Goal: Complete application form: Complete application form

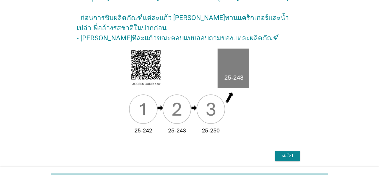
scroll to position [97, 0]
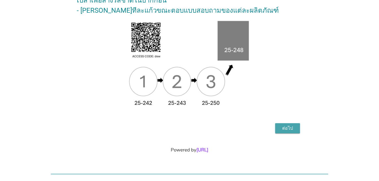
click at [289, 127] on div "ต่อไป" at bounding box center [288, 128] width 16 height 7
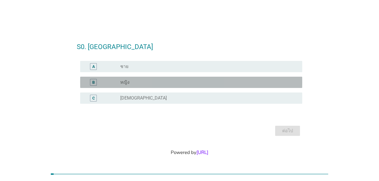
click at [94, 83] on div "B" at bounding box center [93, 83] width 3 height 6
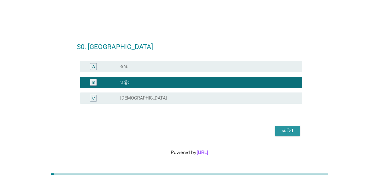
click at [285, 130] on div "ต่อไป" at bounding box center [288, 131] width 16 height 7
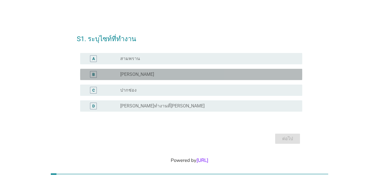
click at [94, 75] on div "B" at bounding box center [93, 75] width 3 height 6
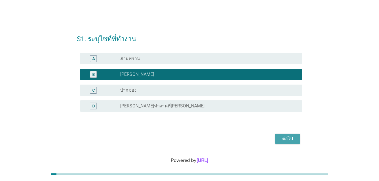
click at [287, 139] on div "ต่อไป" at bounding box center [288, 139] width 16 height 7
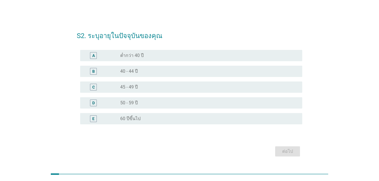
click at [94, 88] on div "C" at bounding box center [93, 87] width 3 height 6
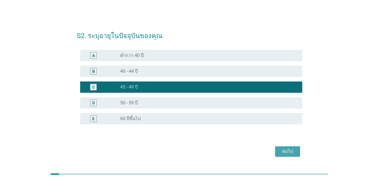
click at [285, 152] on div "ต่อไป" at bounding box center [288, 151] width 16 height 7
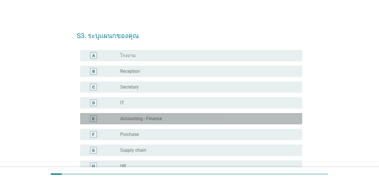
click at [94, 119] on div "E" at bounding box center [93, 119] width 2 height 6
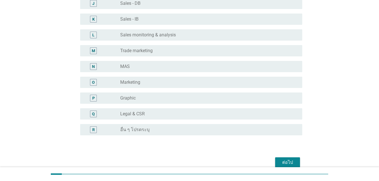
scroll to position [228, 0]
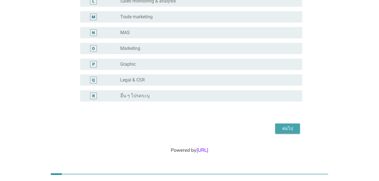
click at [287, 130] on div "ต่อไป" at bounding box center [288, 128] width 16 height 7
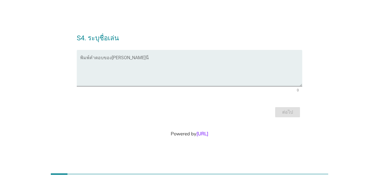
scroll to position [0, 0]
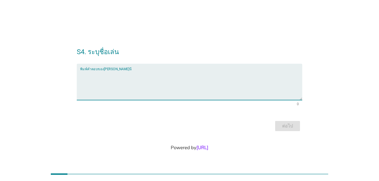
click at [132, 79] on textarea "พิมพ์คำตอบของคุณ ที่นี่" at bounding box center [191, 86] width 222 height 30
type textarea "l"
type textarea "สุ"
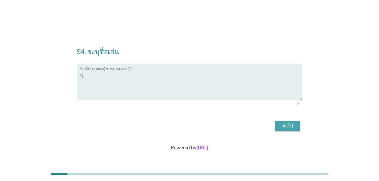
click at [288, 126] on div "ต่อไป" at bounding box center [288, 126] width 16 height 7
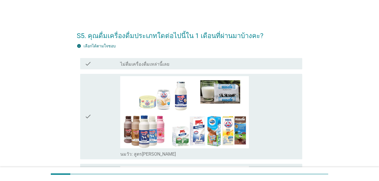
click at [91, 113] on div "check" at bounding box center [103, 116] width 36 height 81
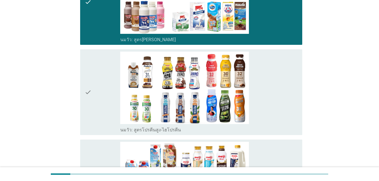
scroll to position [141, 0]
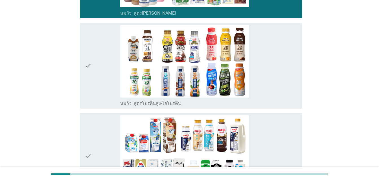
click at [106, 64] on div "check" at bounding box center [103, 65] width 36 height 81
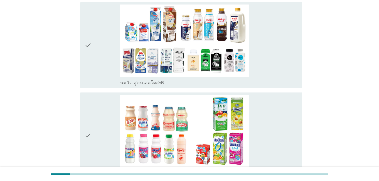
scroll to position [254, 0]
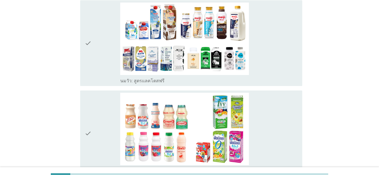
click at [99, 55] on div "check" at bounding box center [103, 43] width 36 height 81
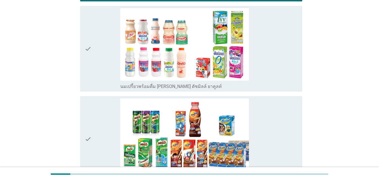
click at [94, 62] on div "check" at bounding box center [103, 48] width 36 height 81
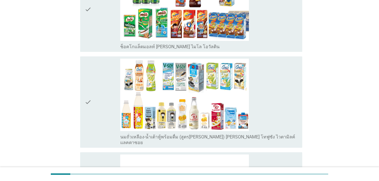
scroll to position [480, 0]
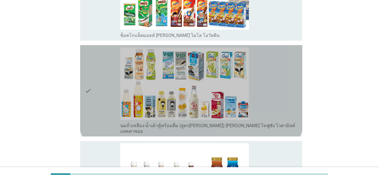
click at [89, 86] on icon "check" at bounding box center [88, 90] width 7 height 87
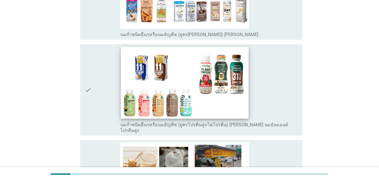
scroll to position [762, 0]
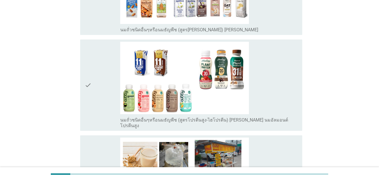
click at [100, 73] on div "check" at bounding box center [103, 85] width 36 height 87
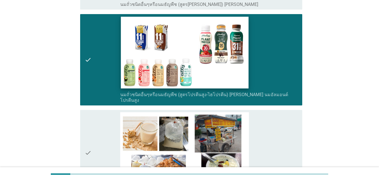
scroll to position [880, 0]
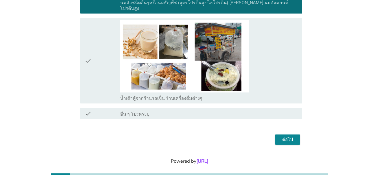
click at [102, 58] on div "check" at bounding box center [103, 60] width 36 height 81
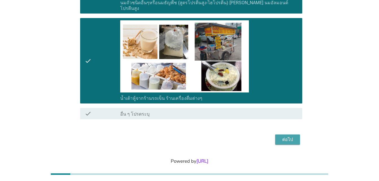
click at [288, 136] on div "ต่อไป" at bounding box center [288, 139] width 16 height 7
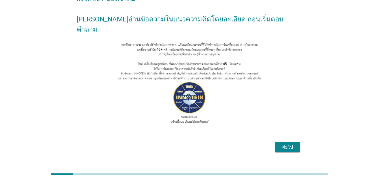
scroll to position [56, 0]
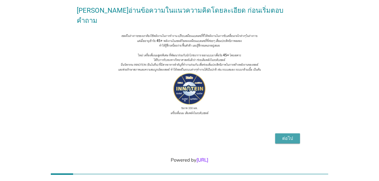
click at [289, 135] on div "ต่อไป" at bounding box center [288, 138] width 16 height 7
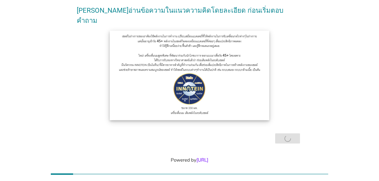
scroll to position [0, 0]
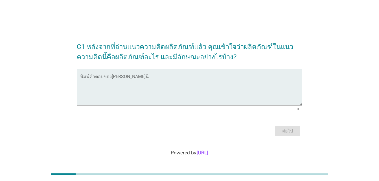
click at [105, 87] on textarea "พิมพ์คำตอบของคุณ ที่นี่" at bounding box center [191, 91] width 222 height 30
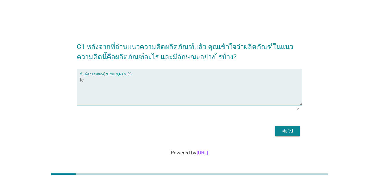
type textarea "l"
type textarea "สำหรับคนอายุเกิน 40 ต้องมีการเติมพลังให้กับร่างกายเพื่อให้ระบบในร่างกายแข็งแรง"
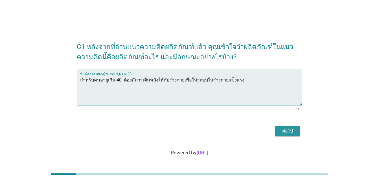
drag, startPoint x: 283, startPoint y: 129, endPoint x: 280, endPoint y: 128, distance: 3.8
click at [282, 128] on div "ต่อไป" at bounding box center [288, 131] width 16 height 7
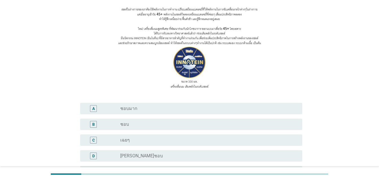
scroll to position [56, 0]
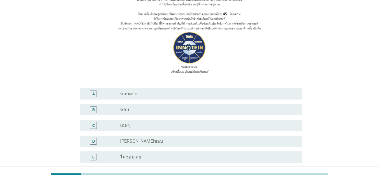
click at [94, 109] on div "B" at bounding box center [93, 110] width 3 height 6
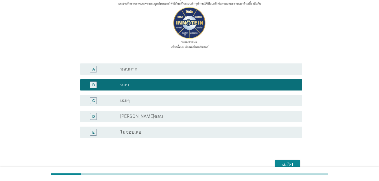
scroll to position [118, 0]
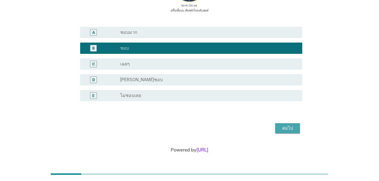
click at [282, 129] on div "ต่อไป" at bounding box center [288, 128] width 16 height 7
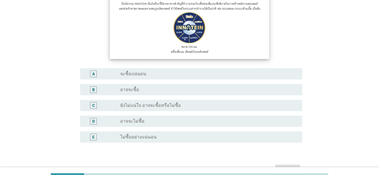
scroll to position [85, 0]
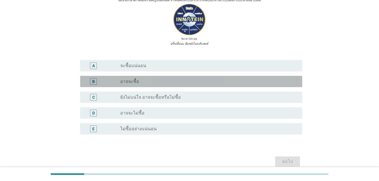
click at [92, 82] on div "B" at bounding box center [93, 82] width 3 height 6
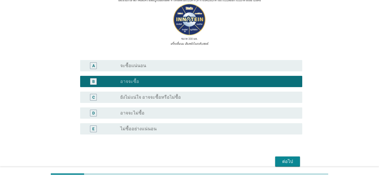
click at [287, 161] on div "ต่อไป" at bounding box center [288, 161] width 16 height 7
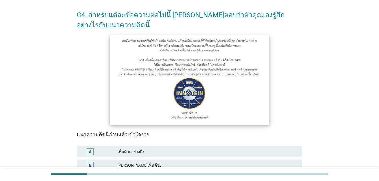
scroll to position [56, 0]
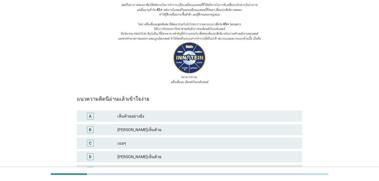
click at [90, 131] on div "B" at bounding box center [90, 130] width 3 height 6
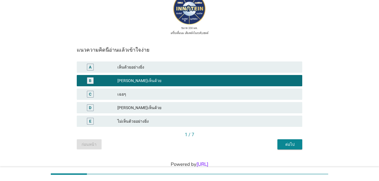
scroll to position [120, 0]
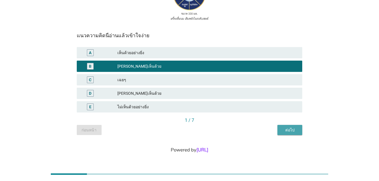
click at [291, 129] on div "ต่อไป" at bounding box center [290, 130] width 16 height 6
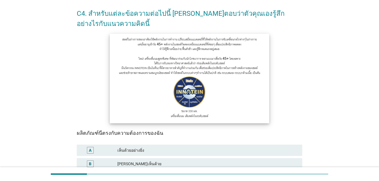
scroll to position [113, 0]
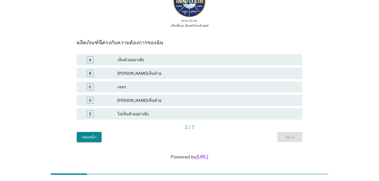
click at [90, 75] on div "B" at bounding box center [90, 74] width 3 height 6
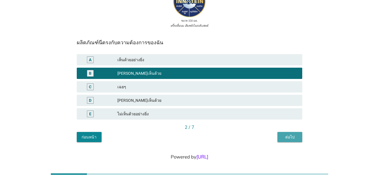
click at [295, 138] on div "ต่อไป" at bounding box center [290, 137] width 16 height 6
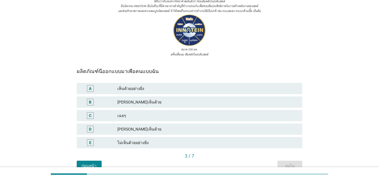
scroll to position [85, 0]
drag, startPoint x: 91, startPoint y: 117, endPoint x: 100, endPoint y: 125, distance: 12.4
click at [91, 117] on div "C" at bounding box center [90, 115] width 3 height 6
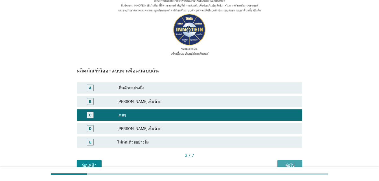
click at [293, 163] on div "ต่อไป" at bounding box center [290, 166] width 16 height 6
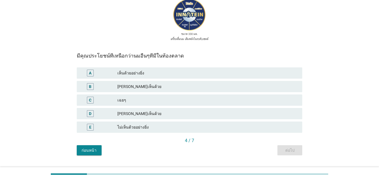
scroll to position [113, 0]
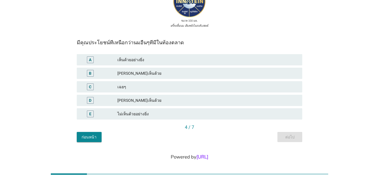
click at [91, 73] on div "B" at bounding box center [90, 74] width 3 height 6
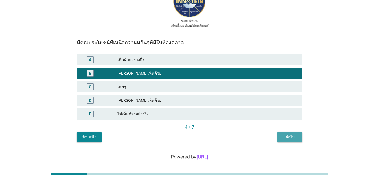
click at [293, 136] on div "ต่อไป" at bounding box center [290, 137] width 16 height 6
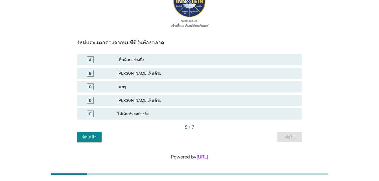
scroll to position [85, 0]
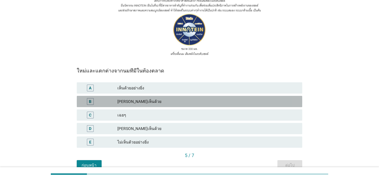
click at [89, 101] on div "B" at bounding box center [90, 102] width 3 height 6
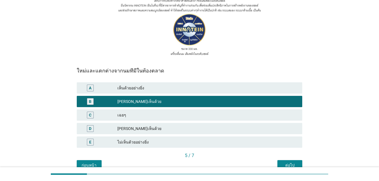
scroll to position [113, 0]
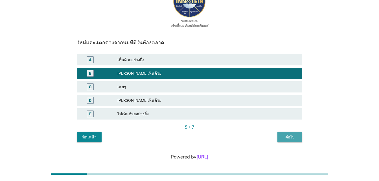
click at [290, 136] on div "ต่อไป" at bounding box center [290, 137] width 16 height 6
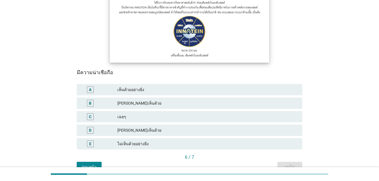
scroll to position [85, 0]
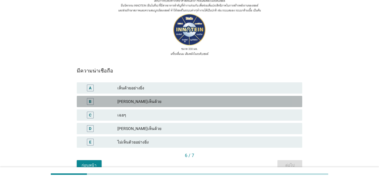
click at [89, 101] on div "B" at bounding box center [90, 102] width 3 height 6
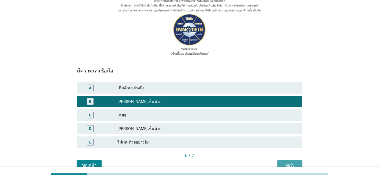
click at [285, 164] on div "ต่อไป" at bounding box center [290, 166] width 16 height 6
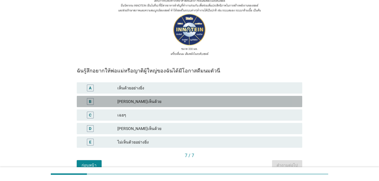
click at [90, 101] on div "B" at bounding box center [90, 102] width 3 height 6
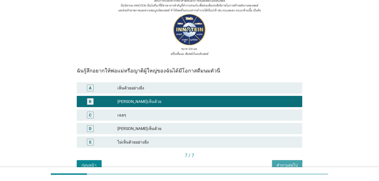
drag, startPoint x: 291, startPoint y: 162, endPoint x: 288, endPoint y: 156, distance: 6.9
click at [291, 162] on button "คำถามต่อไป" at bounding box center [287, 165] width 30 height 10
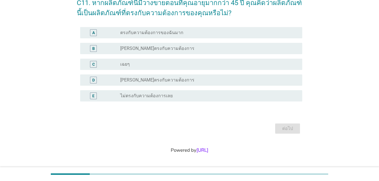
scroll to position [0, 0]
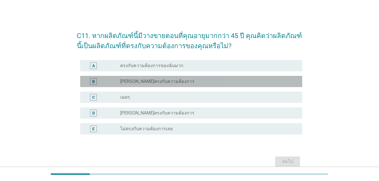
click at [93, 84] on div "B" at bounding box center [93, 81] width 3 height 6
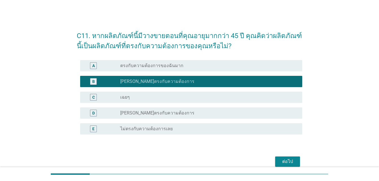
click at [291, 162] on div "ต่อไป" at bounding box center [288, 161] width 16 height 7
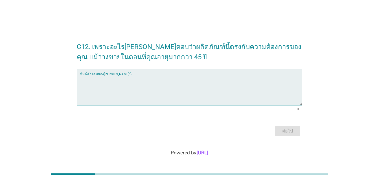
click at [134, 79] on textarea "พิมพ์คำตอบของคุณ ที่นี่" at bounding box center [191, 91] width 222 height 30
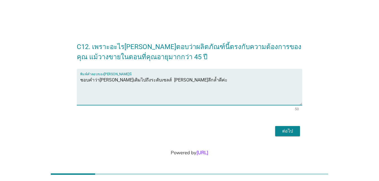
type textarea "ชอบคำว่า[PERSON_NAME]เติมไปถึงระดับเซลส์ [PERSON_NAME]ลึกล้ำดีค่ะ"
click at [290, 133] on div "ต่อไป" at bounding box center [288, 131] width 16 height 7
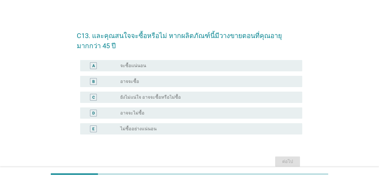
click at [93, 82] on div "B" at bounding box center [93, 81] width 3 height 6
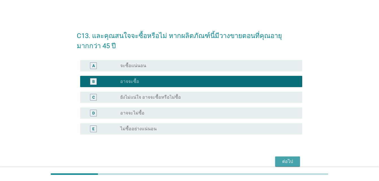
click at [287, 161] on div "ต่อไป" at bounding box center [288, 161] width 16 height 7
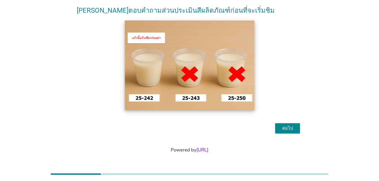
scroll to position [56, 0]
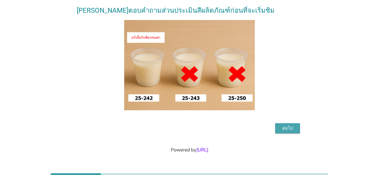
click at [290, 128] on div "ต่อไป" at bounding box center [288, 128] width 16 height 7
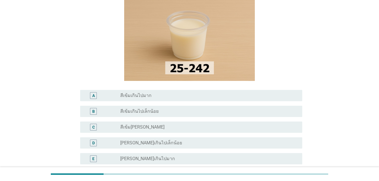
scroll to position [56, 0]
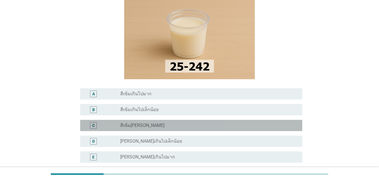
click at [93, 125] on div "C" at bounding box center [93, 126] width 3 height 6
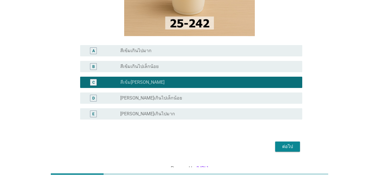
scroll to position [90, 0]
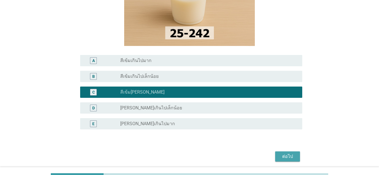
click at [290, 156] on div "ต่อไป" at bounding box center [288, 156] width 16 height 7
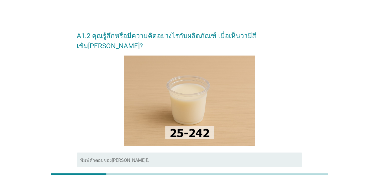
scroll to position [28, 0]
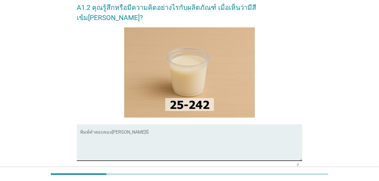
click at [130, 131] on textarea "พิมพ์คำตอบของคุณ ที่นี่" at bounding box center [191, 146] width 222 height 30
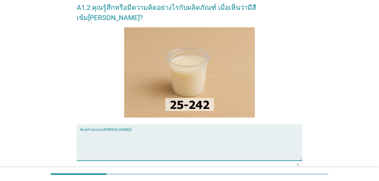
type textarea "ร"
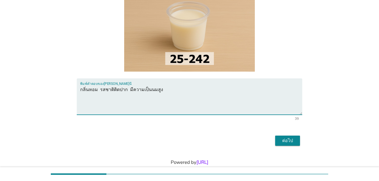
scroll to position [77, 0]
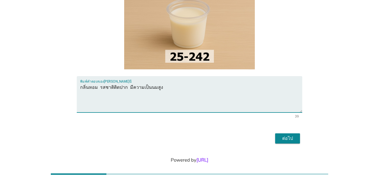
type textarea "กลิ่นหอม รสชาติติดปาก มีความเป็นนมสูง"
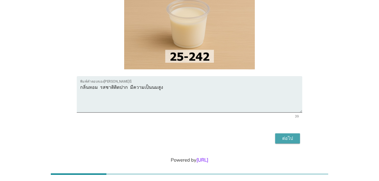
click at [286, 134] on button "ต่อไป" at bounding box center [287, 139] width 25 height 10
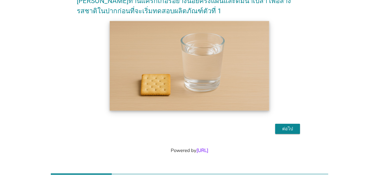
scroll to position [36, 0]
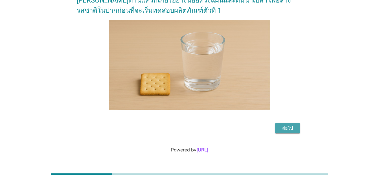
click at [289, 127] on div "ต่อไป" at bounding box center [288, 128] width 16 height 7
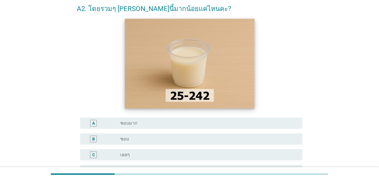
scroll to position [56, 0]
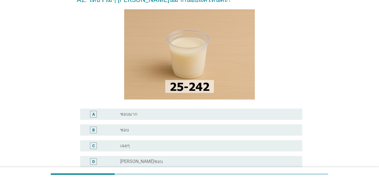
click at [93, 145] on div "C" at bounding box center [93, 146] width 3 height 6
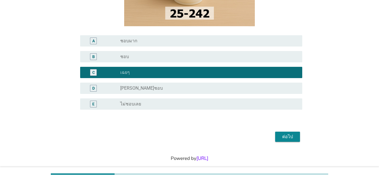
scroll to position [138, 0]
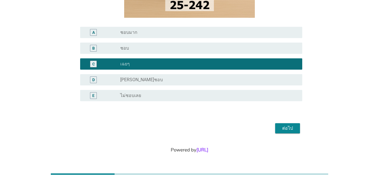
click at [285, 130] on div "ต่อไป" at bounding box center [288, 128] width 16 height 7
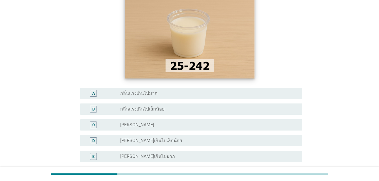
scroll to position [85, 0]
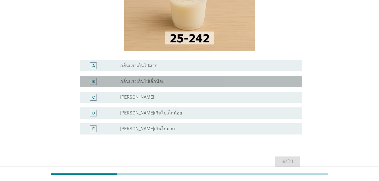
click at [94, 82] on div "B" at bounding box center [93, 82] width 3 height 6
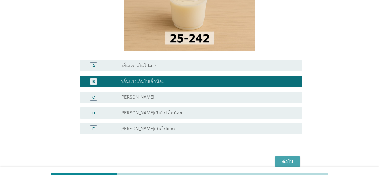
click at [292, 161] on div "ต่อไป" at bounding box center [288, 161] width 16 height 7
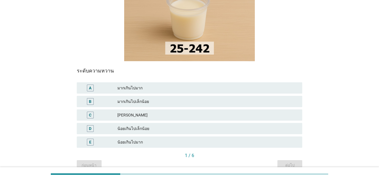
click at [90, 112] on div "C" at bounding box center [90, 115] width 3 height 6
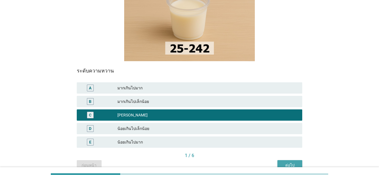
click at [291, 163] on div "ต่อไป" at bounding box center [290, 166] width 16 height 6
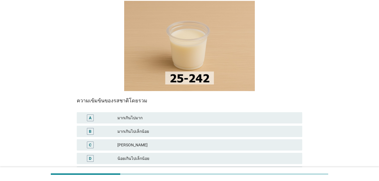
scroll to position [56, 0]
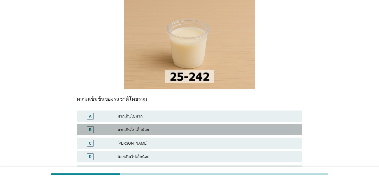
click at [91, 127] on div "B" at bounding box center [90, 130] width 3 height 6
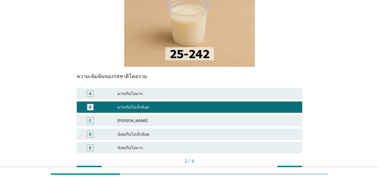
scroll to position [110, 0]
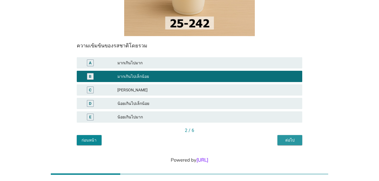
click at [291, 138] on div "ต่อไป" at bounding box center [290, 141] width 16 height 6
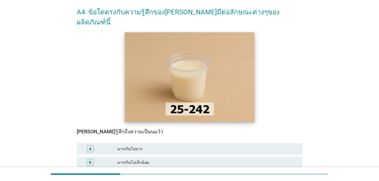
scroll to position [56, 0]
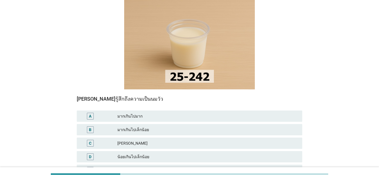
click at [90, 141] on div "C" at bounding box center [90, 144] width 3 height 6
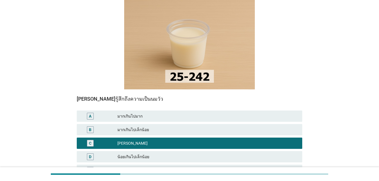
click at [91, 154] on div "D" at bounding box center [90, 157] width 3 height 6
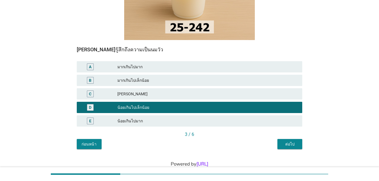
scroll to position [110, 0]
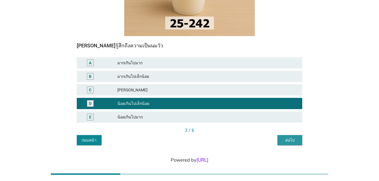
click at [287, 138] on div "ต่อไป" at bounding box center [290, 141] width 16 height 6
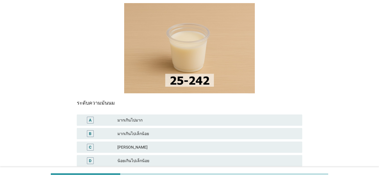
scroll to position [56, 0]
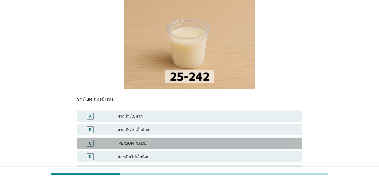
click at [90, 141] on div "C" at bounding box center [90, 144] width 3 height 6
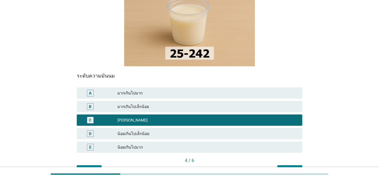
scroll to position [110, 0]
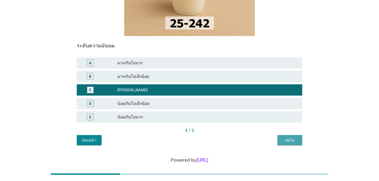
drag, startPoint x: 290, startPoint y: 128, endPoint x: 228, endPoint y: 120, distance: 62.7
click at [290, 138] on div "ต่อไป" at bounding box center [290, 141] width 16 height 6
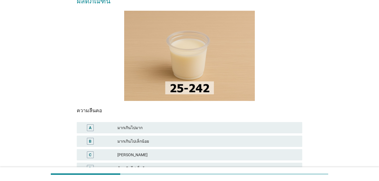
scroll to position [53, 0]
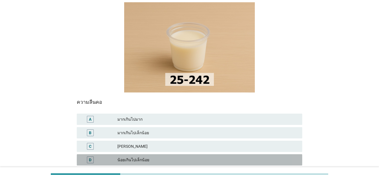
click at [91, 157] on div "D" at bounding box center [90, 160] width 3 height 6
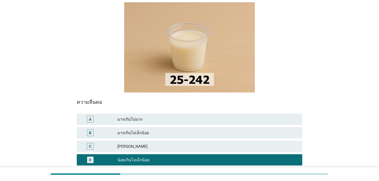
scroll to position [110, 0]
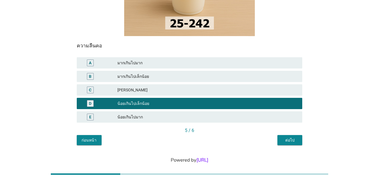
click at [291, 138] on div "ต่อไป" at bounding box center [290, 141] width 16 height 6
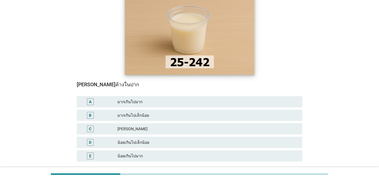
scroll to position [85, 0]
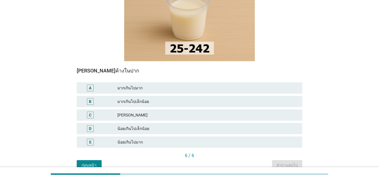
click at [90, 126] on div "D" at bounding box center [90, 129] width 3 height 6
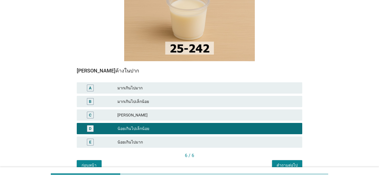
click at [282, 163] on div "คำถามต่อไป" at bounding box center [287, 166] width 21 height 6
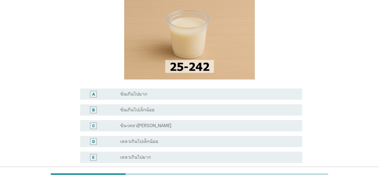
scroll to position [56, 0]
click at [94, 127] on div "C" at bounding box center [93, 126] width 3 height 6
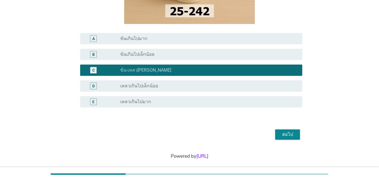
scroll to position [113, 0]
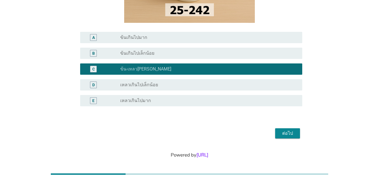
click at [292, 132] on div "ต่อไป" at bounding box center [288, 133] width 16 height 7
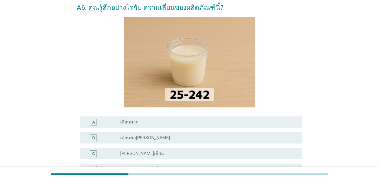
scroll to position [56, 0]
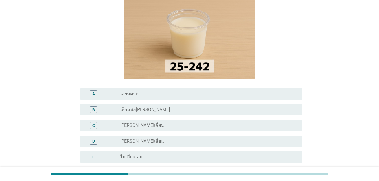
click at [94, 126] on div "C" at bounding box center [93, 126] width 3 height 6
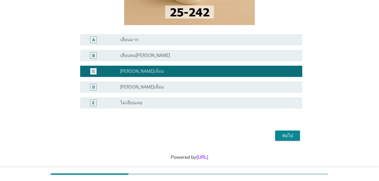
scroll to position [113, 0]
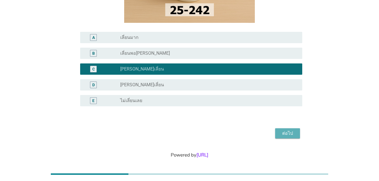
drag, startPoint x: 288, startPoint y: 133, endPoint x: 283, endPoint y: 130, distance: 5.7
click at [287, 133] on div "ต่อไป" at bounding box center [288, 133] width 16 height 7
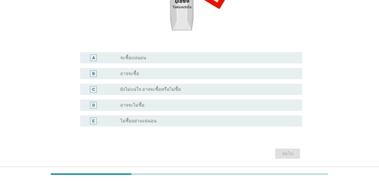
click at [97, 91] on div "C" at bounding box center [93, 89] width 7 height 7
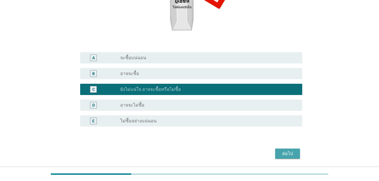
click at [287, 152] on div "ต่อไป" at bounding box center [288, 153] width 16 height 7
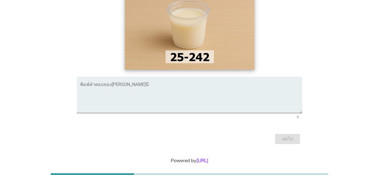
scroll to position [77, 0]
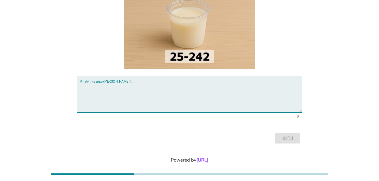
click at [139, 90] on textarea "พิมพ์คำตอบของคุณ ที่นี่" at bounding box center [191, 98] width 222 height 30
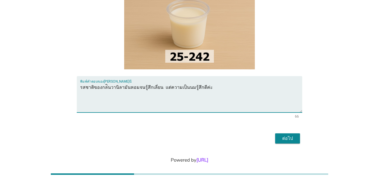
type textarea "รสชาติของกล่ินวานิลามันหอมจนรู้สึกเลี่ยน แต่ความเป็นนมรู้สึกดีค่ะ"
click at [288, 135] on div "ต่อไป" at bounding box center [288, 138] width 16 height 7
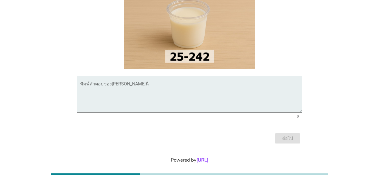
scroll to position [0, 0]
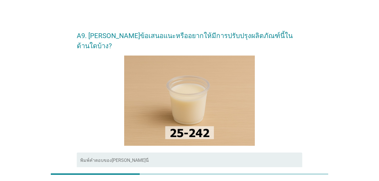
click at [108, 160] on textarea "พิมพ์คำตอบของคุณ ที่นี่" at bounding box center [191, 175] width 222 height 30
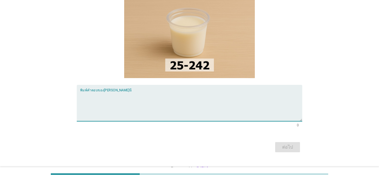
scroll to position [77, 0]
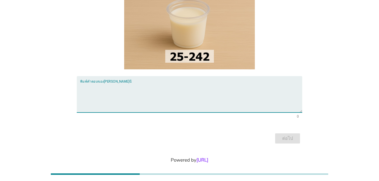
click at [117, 76] on div "พิมพ์คำตอบของ[PERSON_NAME]นี่" at bounding box center [191, 94] width 222 height 36
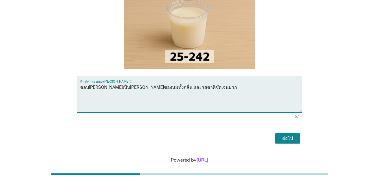
type textarea "ชอบ[PERSON_NAME]เป็น[PERSON_NAME]ของนมทั้งกลิ่น และรสชาติชัดเจนมาก"
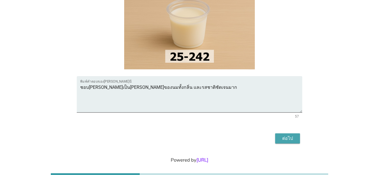
click at [283, 135] on div "ต่อไป" at bounding box center [288, 138] width 16 height 7
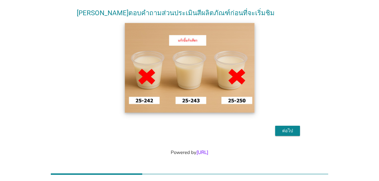
scroll to position [46, 0]
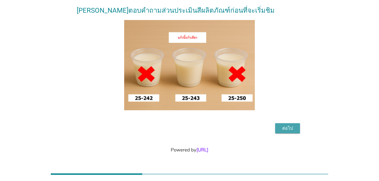
click at [289, 130] on div "ต่อไป" at bounding box center [288, 128] width 16 height 7
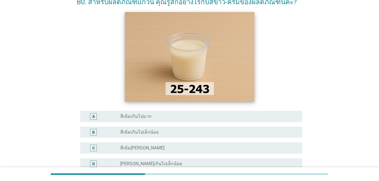
scroll to position [56, 0]
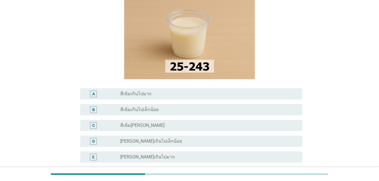
click at [93, 126] on div "C" at bounding box center [93, 126] width 3 height 6
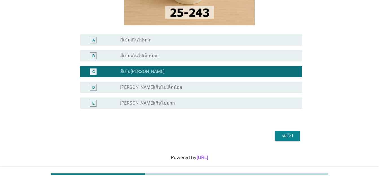
scroll to position [113, 0]
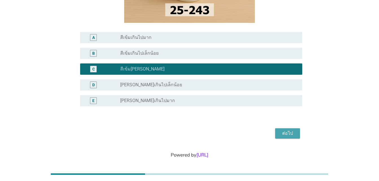
click at [286, 138] on button "ต่อไป" at bounding box center [287, 133] width 25 height 10
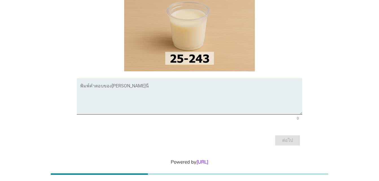
scroll to position [77, 0]
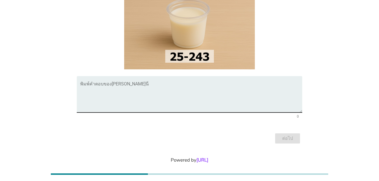
click at [127, 83] on textarea "พิมพ์คำตอบของคุณ ที่นี่" at bounding box center [191, 98] width 222 height 30
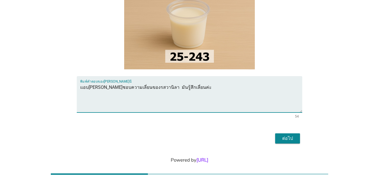
type textarea "แอบ[PERSON_NAME]ชอบความเลี่ยนของรสวานิลา มันรู้สึกเลี่ยนค่ะ"
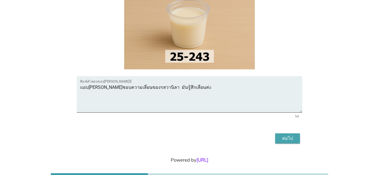
click at [289, 135] on div "ต่อไป" at bounding box center [288, 138] width 16 height 7
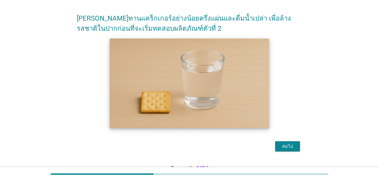
scroll to position [36, 0]
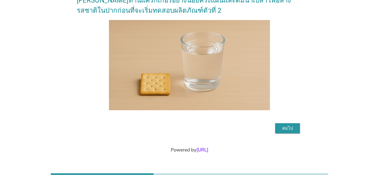
click at [291, 128] on div "ต่อไป" at bounding box center [288, 128] width 16 height 7
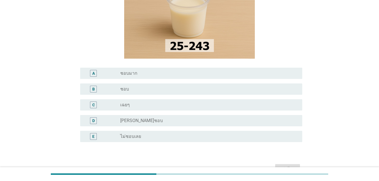
scroll to position [113, 0]
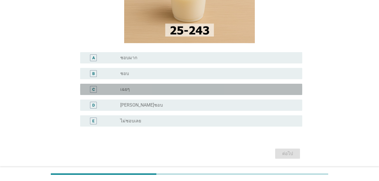
click at [93, 90] on div "C" at bounding box center [93, 90] width 3 height 6
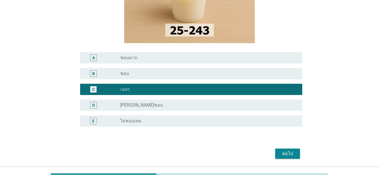
click at [292, 150] on div "ต่อไป" at bounding box center [288, 153] width 16 height 7
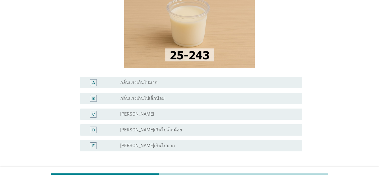
scroll to position [85, 0]
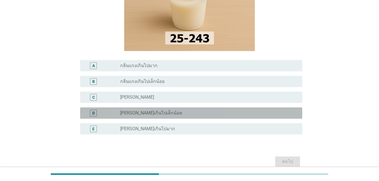
click at [90, 114] on div "D" at bounding box center [94, 113] width 18 height 7
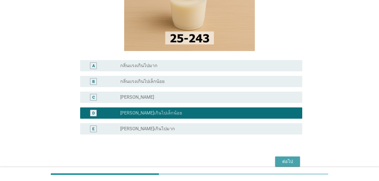
drag, startPoint x: 294, startPoint y: 160, endPoint x: 287, endPoint y: 148, distance: 14.0
click at [294, 160] on div "ต่อไป" at bounding box center [288, 161] width 16 height 7
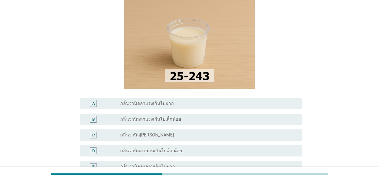
scroll to position [56, 0]
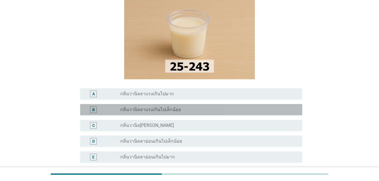
click at [97, 111] on div "B" at bounding box center [93, 109] width 7 height 7
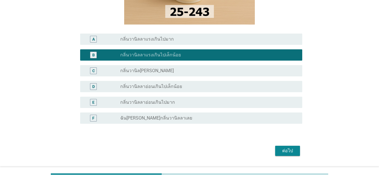
scroll to position [113, 0]
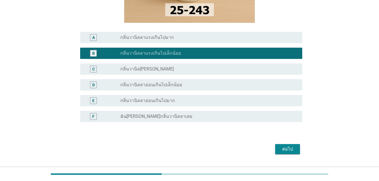
click at [291, 149] on div "ต่อไป" at bounding box center [288, 149] width 16 height 7
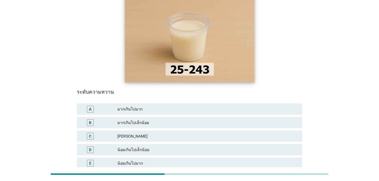
scroll to position [85, 0]
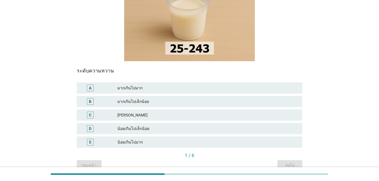
click at [95, 112] on div "C" at bounding box center [90, 115] width 18 height 7
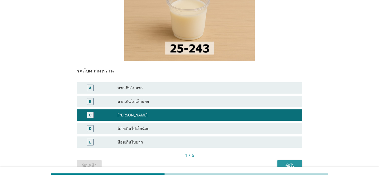
click at [293, 163] on div "ต่อไป" at bounding box center [290, 166] width 16 height 6
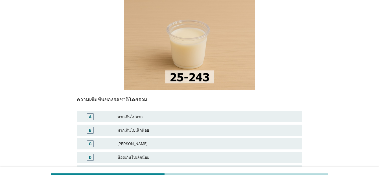
scroll to position [56, 0]
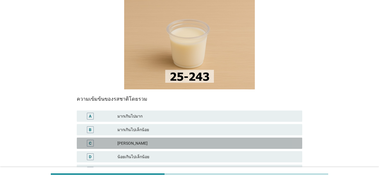
click at [88, 140] on div "C" at bounding box center [90, 143] width 7 height 7
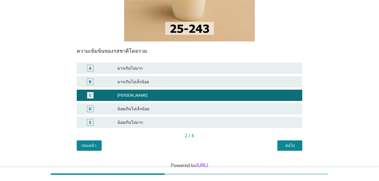
scroll to position [110, 0]
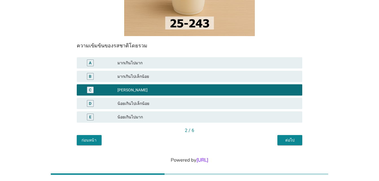
click at [289, 138] on div "ต่อไป" at bounding box center [290, 141] width 16 height 6
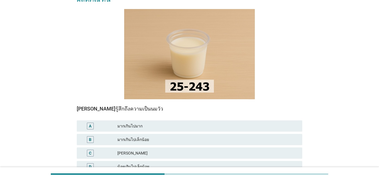
scroll to position [56, 0]
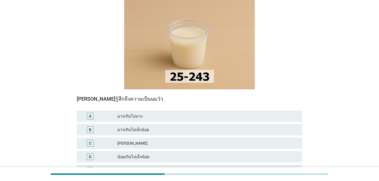
click at [91, 154] on div "D" at bounding box center [90, 157] width 3 height 6
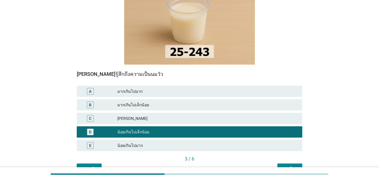
scroll to position [110, 0]
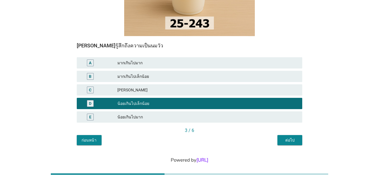
click at [294, 138] on div "ต่อไป" at bounding box center [290, 141] width 16 height 6
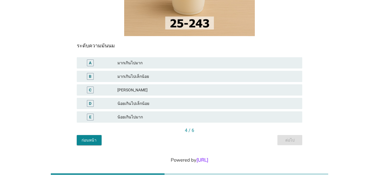
click at [91, 101] on div "D" at bounding box center [90, 104] width 3 height 6
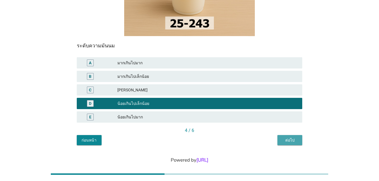
click at [293, 138] on div "ต่อไป" at bounding box center [290, 141] width 16 height 6
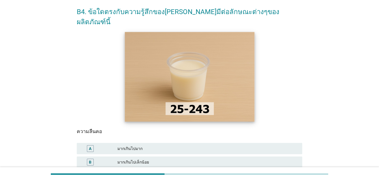
scroll to position [85, 0]
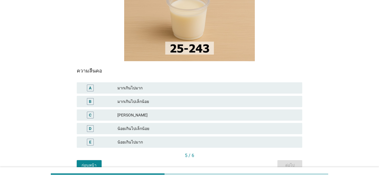
click at [92, 125] on div "D" at bounding box center [90, 128] width 7 height 7
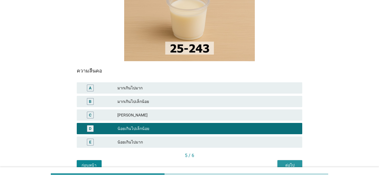
click at [288, 163] on div "ต่อไป" at bounding box center [290, 166] width 16 height 6
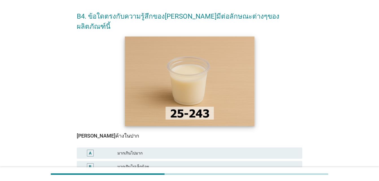
scroll to position [56, 0]
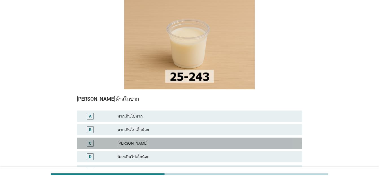
drag, startPoint x: 92, startPoint y: 134, endPoint x: 184, endPoint y: 146, distance: 92.6
click at [93, 140] on div "C" at bounding box center [90, 143] width 7 height 7
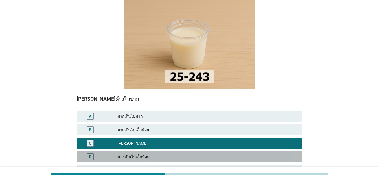
drag, startPoint x: 128, startPoint y: 147, endPoint x: 197, endPoint y: 160, distance: 69.7
click at [129, 154] on div "น้อยเกินไปเล็กน้อย" at bounding box center [207, 157] width 180 height 7
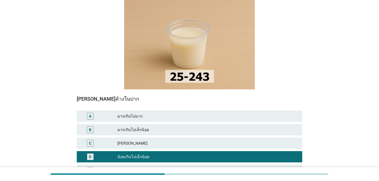
click at [125, 140] on div "[PERSON_NAME]" at bounding box center [207, 143] width 180 height 7
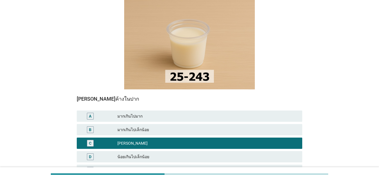
click at [134, 126] on div "มากเกินไปเล็กน้อย" at bounding box center [207, 129] width 180 height 7
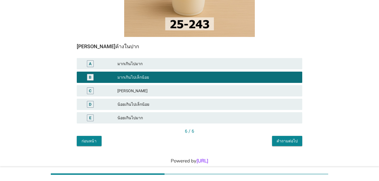
scroll to position [110, 0]
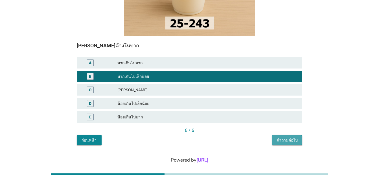
drag, startPoint x: 295, startPoint y: 131, endPoint x: 299, endPoint y: 128, distance: 5.2
click at [295, 138] on div "คำถามต่อไป" at bounding box center [287, 141] width 21 height 6
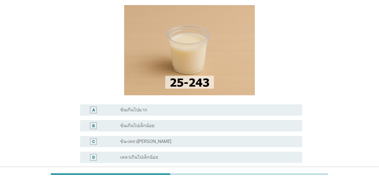
scroll to position [113, 0]
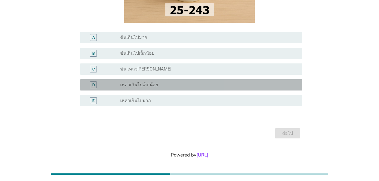
click at [94, 87] on div "D" at bounding box center [93, 85] width 3 height 6
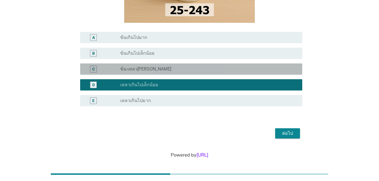
click at [96, 69] on div "C" at bounding box center [93, 69] width 7 height 7
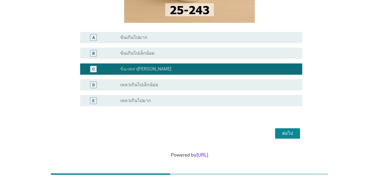
click at [283, 133] on div "ต่อไป" at bounding box center [288, 133] width 16 height 7
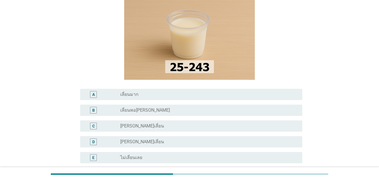
scroll to position [56, 0]
click at [105, 111] on div "B" at bounding box center [103, 109] width 36 height 7
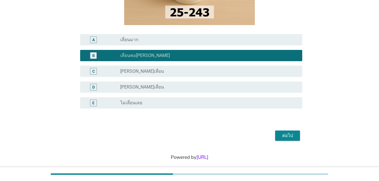
scroll to position [113, 0]
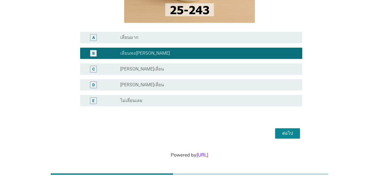
click at [293, 132] on div "ต่อไป" at bounding box center [288, 133] width 16 height 7
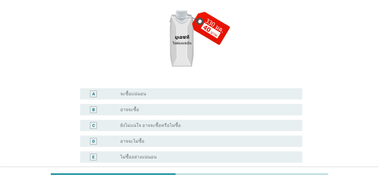
scroll to position [85, 0]
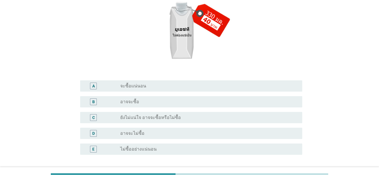
click at [117, 118] on div "C" at bounding box center [103, 117] width 36 height 7
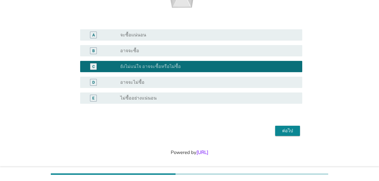
scroll to position [138, 0]
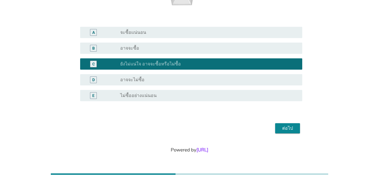
click at [292, 129] on div "ต่อไป" at bounding box center [288, 128] width 16 height 7
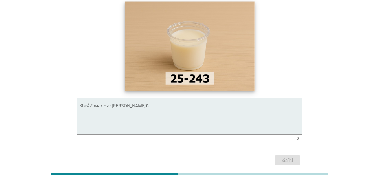
scroll to position [56, 0]
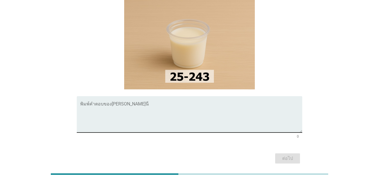
click at [93, 108] on textarea "พิมพ์คำตอบของคุณ ที่นี่" at bounding box center [191, 118] width 222 height 30
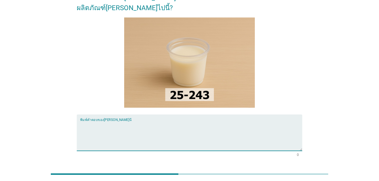
scroll to position [28, 0]
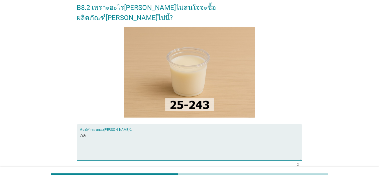
type textarea "ก"
type textarea "[PERSON_NAME] แต่กลิ่นของส่วนผสมบางมาก จนแยกไม่ออกว่าเป็นรสชาติอะไร"
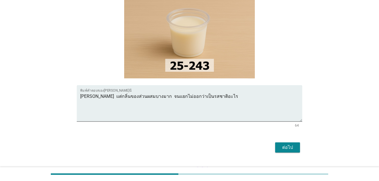
scroll to position [77, 0]
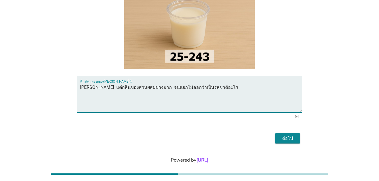
click at [287, 135] on div "ต่อไป" at bounding box center [288, 138] width 16 height 7
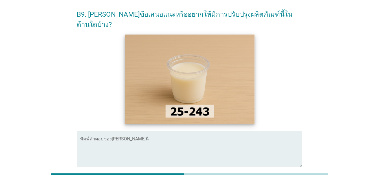
scroll to position [56, 0]
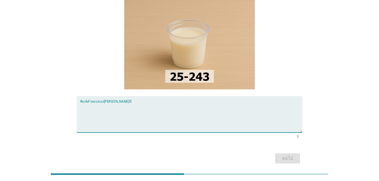
click at [117, 103] on textarea "พิมพ์คำตอบของคุณ ที่นี่" at bounding box center [191, 118] width 222 height 30
type textarea "ร"
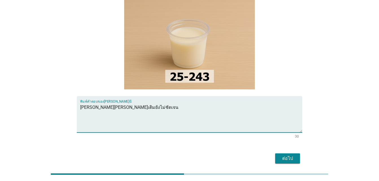
type textarea "[PERSON_NAME][PERSON_NAME]เติมยังไม่ชัดเจน"
click at [291, 155] on div "ต่อไป" at bounding box center [288, 158] width 16 height 7
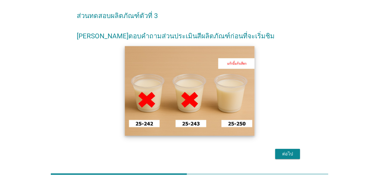
scroll to position [46, 0]
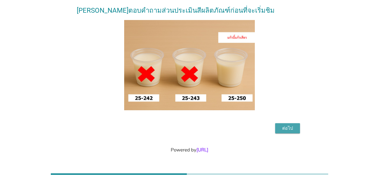
click at [286, 127] on div "ต่อไป" at bounding box center [288, 128] width 16 height 7
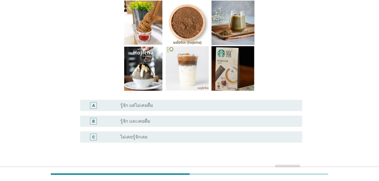
scroll to position [56, 0]
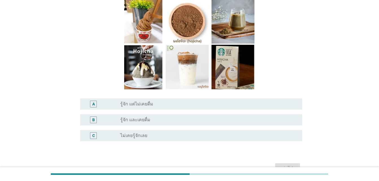
click at [93, 119] on div "B" at bounding box center [93, 120] width 3 height 6
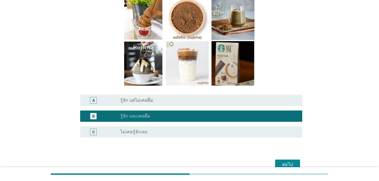
scroll to position [97, 0]
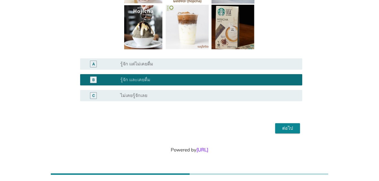
click at [288, 128] on div "ต่อไป" at bounding box center [288, 128] width 16 height 7
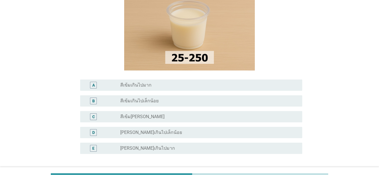
scroll to position [85, 0]
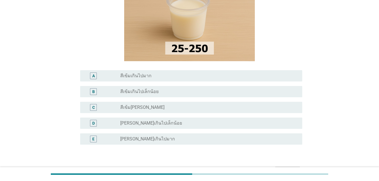
click at [95, 118] on div "D radio_button_unchecked [PERSON_NAME]เกินไปเล็กน้อย" at bounding box center [191, 123] width 222 height 11
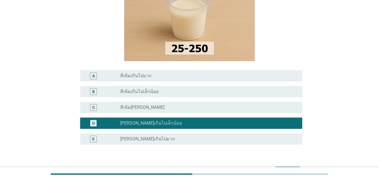
drag, startPoint x: 285, startPoint y: 160, endPoint x: 280, endPoint y: 156, distance: 6.2
click at [285, 169] on div "ต่อไป" at bounding box center [288, 172] width 16 height 7
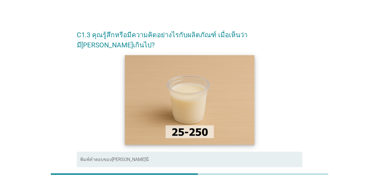
scroll to position [0, 0]
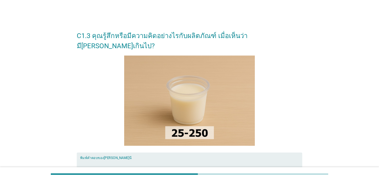
click at [109, 160] on textarea "พิมพ์คำตอบของคุณ ที่นี่" at bounding box center [191, 175] width 222 height 30
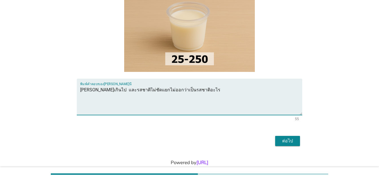
scroll to position [77, 0]
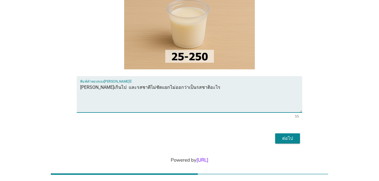
type textarea "[PERSON_NAME]เกินไป และรสชาติไม่ชัดแยกไม่ออกว่าเป็นรสชาติอะไร"
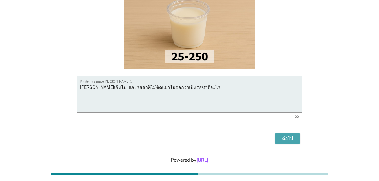
click at [284, 135] on div "ต่อไป" at bounding box center [288, 138] width 16 height 7
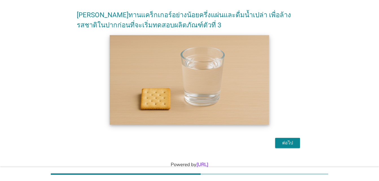
scroll to position [36, 0]
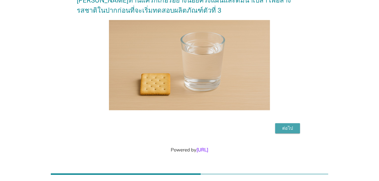
click at [290, 128] on div "ต่อไป" at bounding box center [288, 128] width 16 height 7
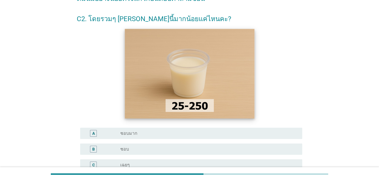
scroll to position [85, 0]
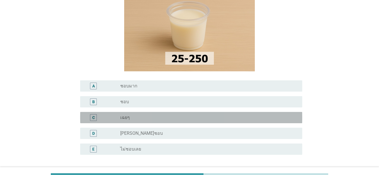
click at [95, 118] on div "C" at bounding box center [93, 117] width 7 height 7
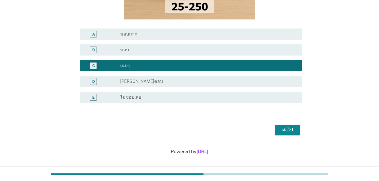
scroll to position [138, 0]
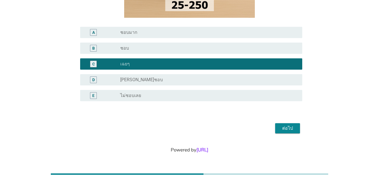
click at [123, 82] on label "[PERSON_NAME]ชอบ" at bounding box center [141, 80] width 43 height 6
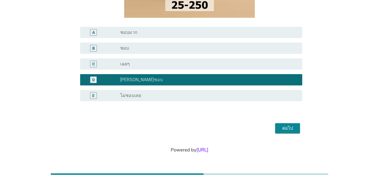
click at [288, 128] on div "ต่อไป" at bounding box center [288, 128] width 16 height 7
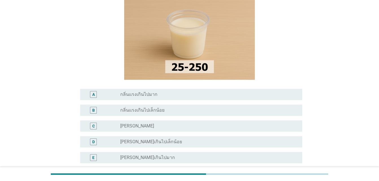
scroll to position [56, 0]
click at [92, 143] on div "D" at bounding box center [93, 142] width 3 height 6
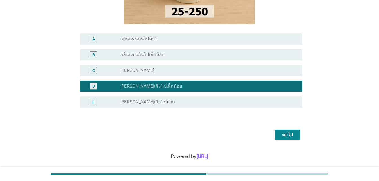
scroll to position [113, 0]
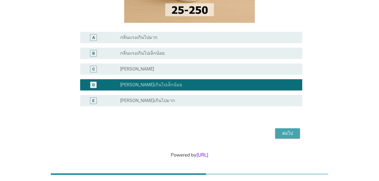
click at [289, 130] on div "ต่อไป" at bounding box center [288, 133] width 16 height 7
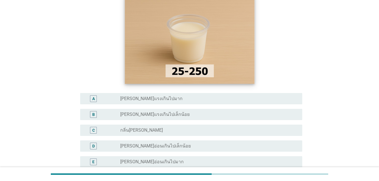
scroll to position [56, 0]
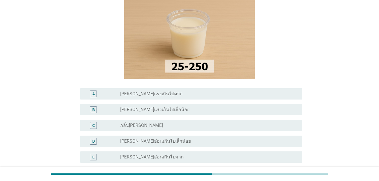
click at [92, 141] on div "D" at bounding box center [93, 142] width 3 height 6
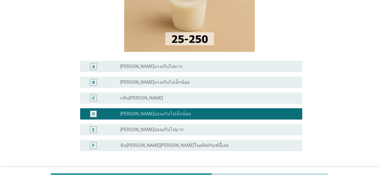
scroll to position [113, 0]
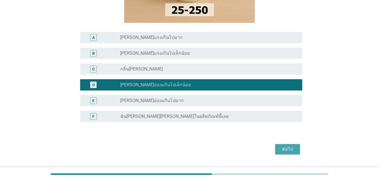
click at [288, 148] on div "ต่อไป" at bounding box center [288, 149] width 16 height 7
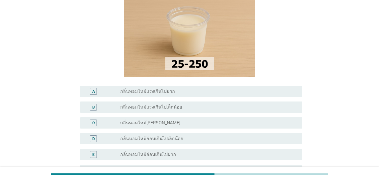
scroll to position [134, 0]
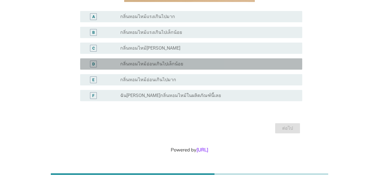
click at [93, 68] on div "D radio_button_unchecked กลิ่นหอมไหม้อ่อนเกินไปเล็กน้อย" at bounding box center [191, 63] width 222 height 11
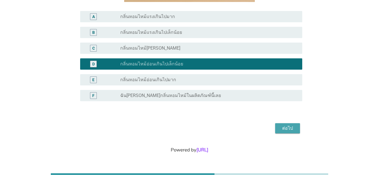
click at [291, 130] on div "ต่อไป" at bounding box center [288, 128] width 16 height 7
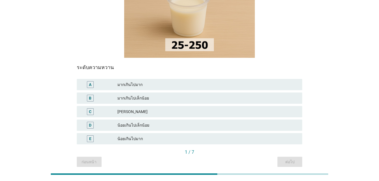
scroll to position [110, 0]
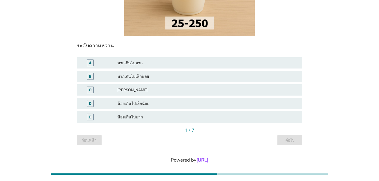
click at [94, 87] on div "C" at bounding box center [90, 90] width 18 height 7
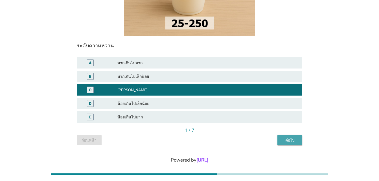
click at [295, 135] on button "ต่อไป" at bounding box center [290, 140] width 25 height 10
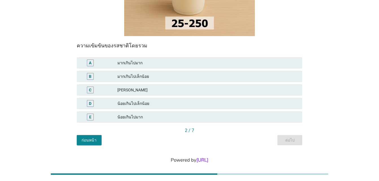
click at [106, 100] on div "D" at bounding box center [99, 103] width 36 height 7
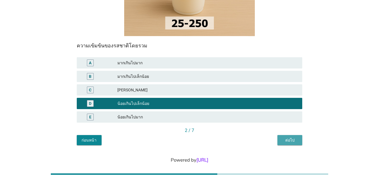
click at [291, 138] on div "ต่อไป" at bounding box center [290, 141] width 16 height 6
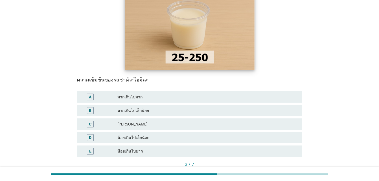
scroll to position [85, 0]
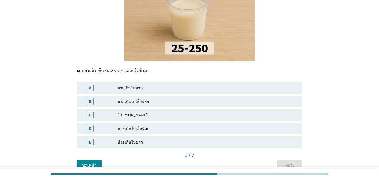
drag, startPoint x: 93, startPoint y: 118, endPoint x: 155, endPoint y: 121, distance: 62.2
click at [93, 125] on div "D" at bounding box center [90, 128] width 7 height 7
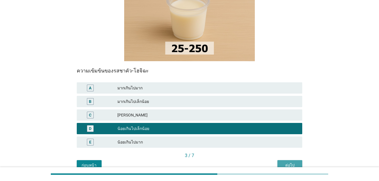
click at [292, 163] on div "ต่อไป" at bounding box center [290, 166] width 16 height 6
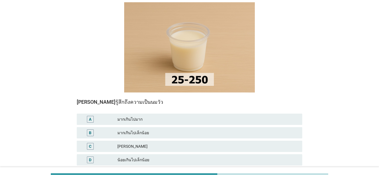
scroll to position [56, 0]
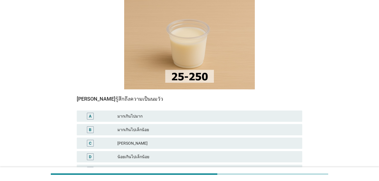
click at [100, 154] on div "D" at bounding box center [99, 157] width 36 height 7
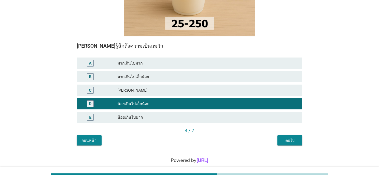
scroll to position [110, 0]
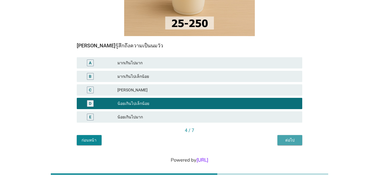
click at [297, 138] on div "ต่อไป" at bounding box center [290, 141] width 16 height 6
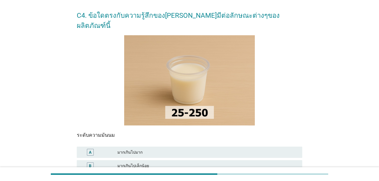
scroll to position [56, 0]
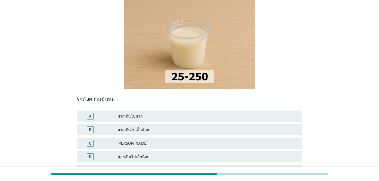
drag, startPoint x: 105, startPoint y: 137, endPoint x: 152, endPoint y: 140, distance: 47.3
click at [106, 140] on div "C" at bounding box center [99, 143] width 36 height 7
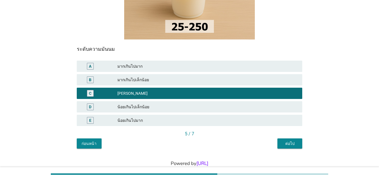
scroll to position [110, 0]
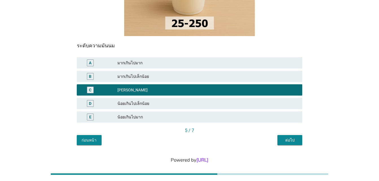
click at [290, 138] on div "ต่อไป" at bounding box center [290, 141] width 16 height 6
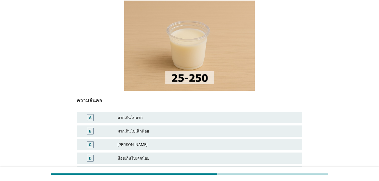
scroll to position [56, 0]
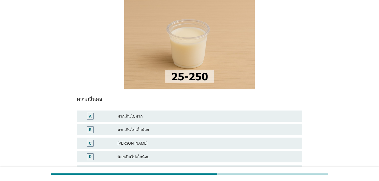
drag, startPoint x: 99, startPoint y: 132, endPoint x: 132, endPoint y: 134, distance: 33.9
click at [99, 140] on div "C" at bounding box center [90, 143] width 18 height 7
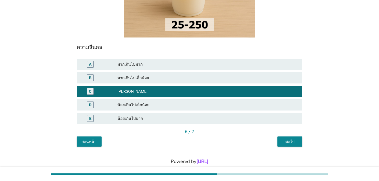
scroll to position [110, 0]
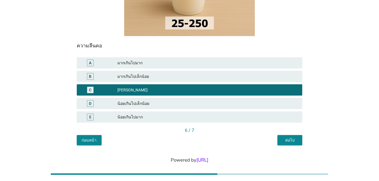
click at [292, 138] on div "ต่อไป" at bounding box center [290, 141] width 16 height 6
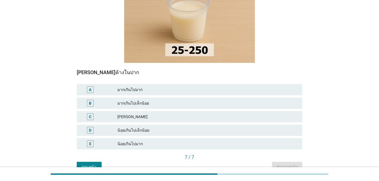
scroll to position [85, 0]
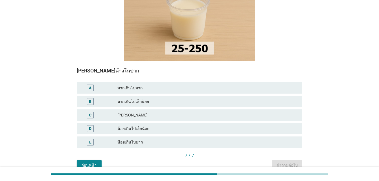
drag, startPoint x: 110, startPoint y: 119, endPoint x: 134, endPoint y: 119, distance: 24.3
click at [110, 125] on div "D" at bounding box center [99, 128] width 36 height 7
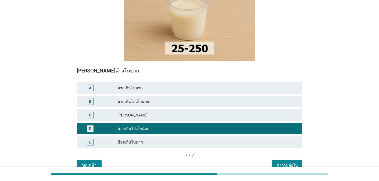
click at [298, 163] on div "คำถามต่อไป" at bounding box center [287, 166] width 21 height 6
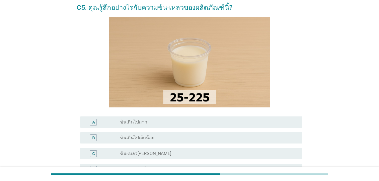
scroll to position [56, 0]
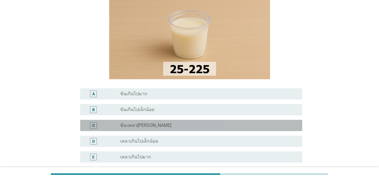
click at [131, 127] on label "ข้น-เหลว[PERSON_NAME]" at bounding box center [145, 126] width 51 height 6
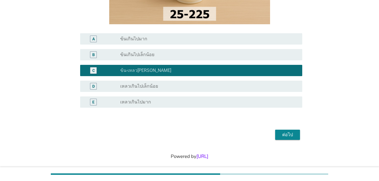
scroll to position [118, 0]
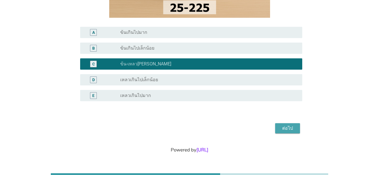
click at [294, 129] on div "ต่อไป" at bounding box center [288, 128] width 16 height 7
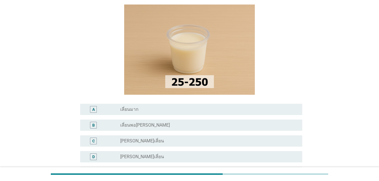
scroll to position [85, 0]
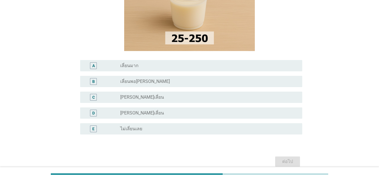
click at [122, 98] on label "[PERSON_NAME]เลี่ยน" at bounding box center [142, 98] width 44 height 6
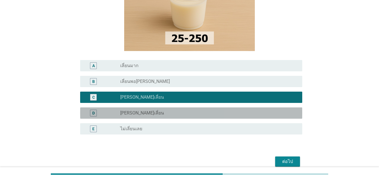
drag, startPoint x: 110, startPoint y: 116, endPoint x: 141, endPoint y: 119, distance: 30.9
click at [111, 116] on div "D" at bounding box center [103, 113] width 36 height 7
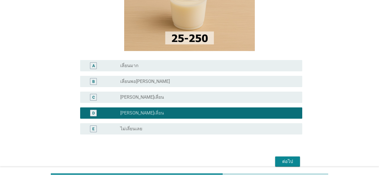
click at [289, 160] on div "ต่อไป" at bounding box center [288, 161] width 16 height 7
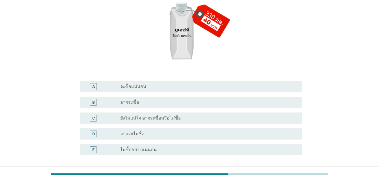
scroll to position [113, 0]
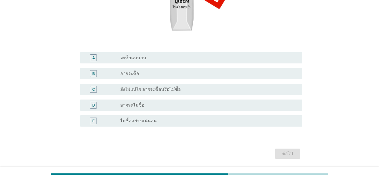
click at [117, 90] on div "C" at bounding box center [103, 89] width 36 height 7
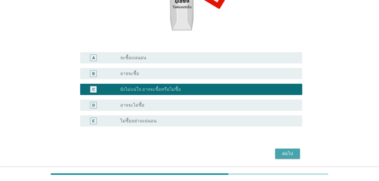
click at [286, 152] on div "ต่อไป" at bounding box center [288, 153] width 16 height 7
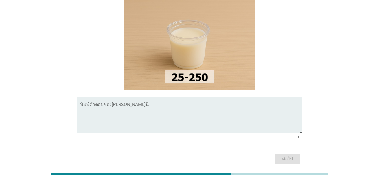
scroll to position [56, 0]
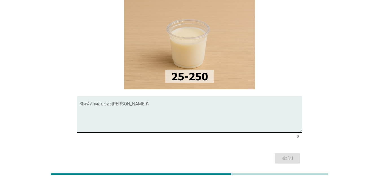
click at [115, 108] on textarea "พิมพ์คำตอบของคุณ ที่นี่" at bounding box center [191, 118] width 222 height 30
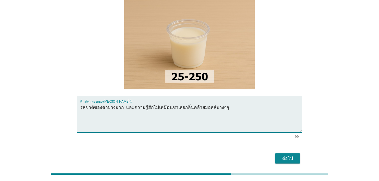
type textarea "รสชาติของชาบางมาก และความรู้สึกไม่เหมือนชาเลยกลิ่นคล้ายมอลล์บางๆๆ"
click at [285, 155] on div "ต่อไป" at bounding box center [288, 158] width 16 height 7
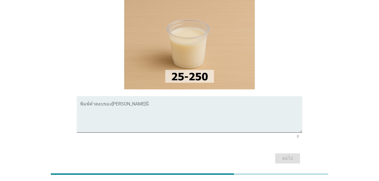
scroll to position [0, 0]
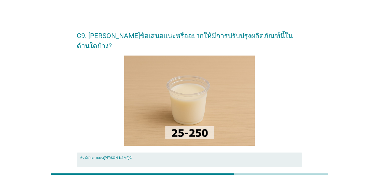
click at [118, 160] on textarea "พิมพ์คำตอบของคุณ ที่นี่" at bounding box center [191, 175] width 222 height 30
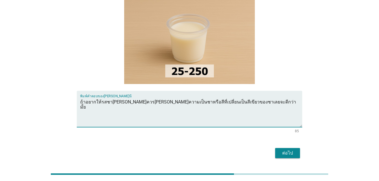
scroll to position [77, 0]
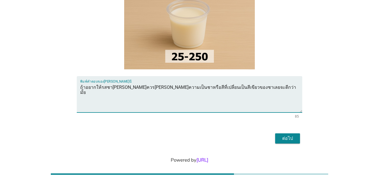
type textarea "ถ้าอยากให้รสชา[PERSON_NAME]ควร[PERSON_NAME]ความเป็นชาหรือสีที่เปลี่ยนเป็นสีเขีย…"
click at [281, 135] on div "ต่อไป" at bounding box center [288, 138] width 16 height 7
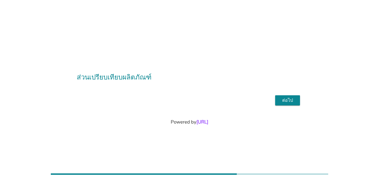
scroll to position [14, 0]
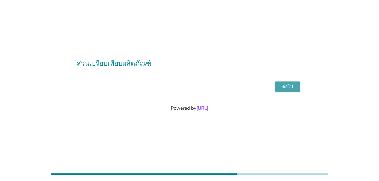
click at [292, 86] on div "ต่อไป" at bounding box center [288, 86] width 16 height 7
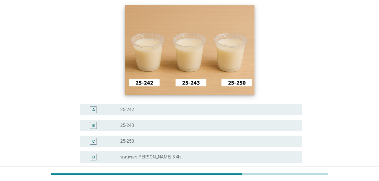
scroll to position [56, 0]
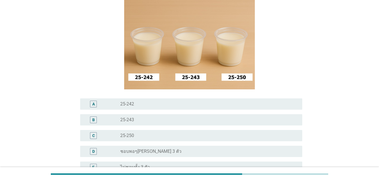
click at [102, 106] on div "A" at bounding box center [94, 104] width 18 height 7
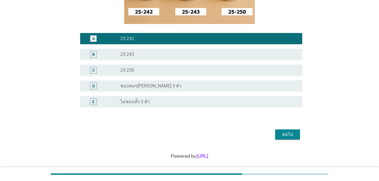
scroll to position [128, 0]
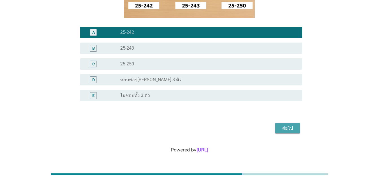
click at [286, 126] on div "ต่อไป" at bounding box center [288, 128] width 16 height 7
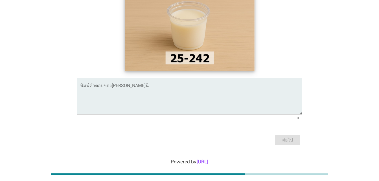
scroll to position [77, 0]
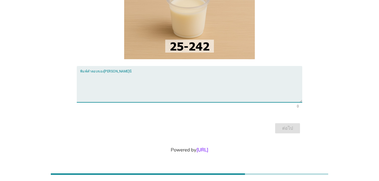
click at [156, 84] on textarea "พิมพ์คำตอบของคุณ ที่นี่" at bounding box center [191, 88] width 222 height 30
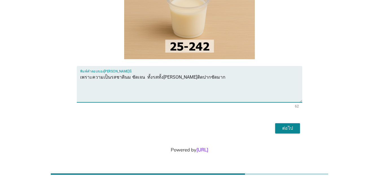
type textarea "เพราะความเป็นรสชาตินม ชัดเจน ทั้งรสทั้ง[PERSON_NAME]ติดปากชัดมาก"
click at [291, 128] on div "ต่อไป" at bounding box center [288, 128] width 16 height 7
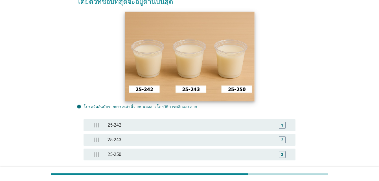
scroll to position [56, 0]
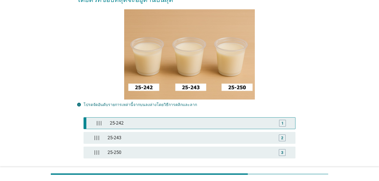
click at [141, 122] on div "25-242" at bounding box center [191, 123] width 167 height 11
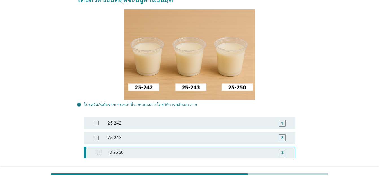
click at [286, 154] on div "3" at bounding box center [282, 152] width 7 height 7
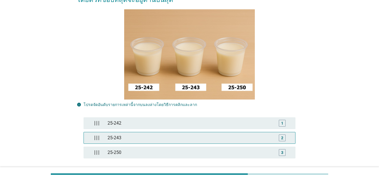
click at [285, 135] on div "2" at bounding box center [282, 138] width 7 height 7
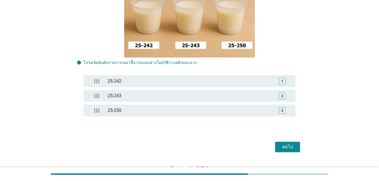
scroll to position [117, 0]
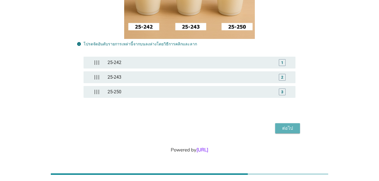
click at [290, 130] on div "ต่อไป" at bounding box center [288, 128] width 16 height 7
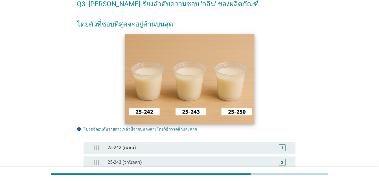
scroll to position [56, 0]
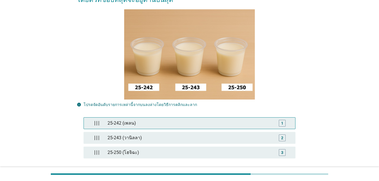
click at [110, 125] on div "25-242 (เพลน)" at bounding box center [189, 123] width 169 height 11
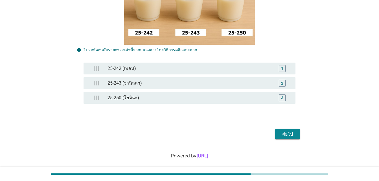
scroll to position [117, 0]
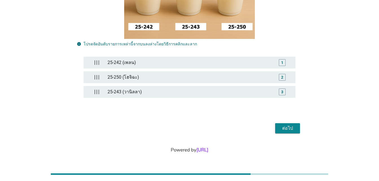
click at [287, 129] on div "ต่อไป" at bounding box center [288, 128] width 16 height 7
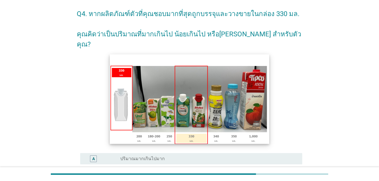
scroll to position [28, 0]
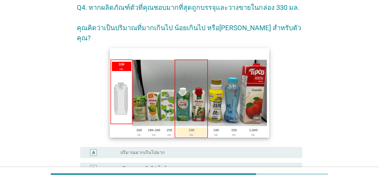
click at [142, 104] on img at bounding box center [190, 93] width 160 height 90
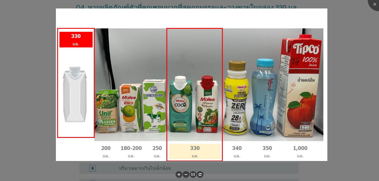
click at [356, 62] on div at bounding box center [189, 90] width 379 height 181
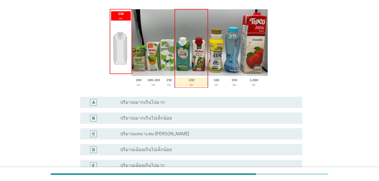
scroll to position [85, 0]
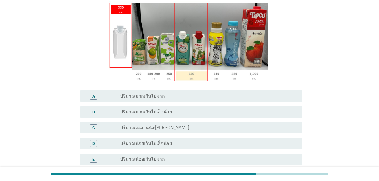
click at [135, 109] on label "ปริมาณมากเกินไปเล็กน้อย" at bounding box center [146, 112] width 52 height 6
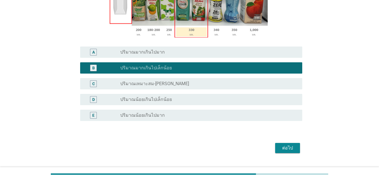
scroll to position [138, 0]
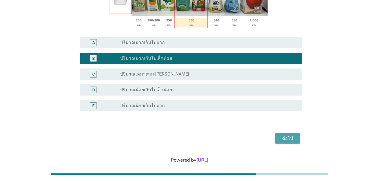
click at [287, 135] on div "ต่อไป" at bounding box center [288, 138] width 16 height 7
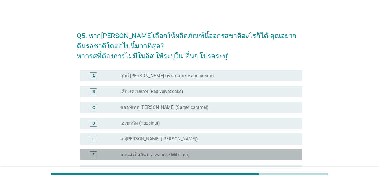
click at [123, 155] on label "ชานมไต้หวัน (Taiwanese Milk Tea)" at bounding box center [154, 155] width 69 height 6
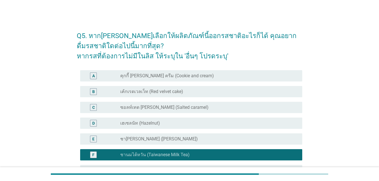
scroll to position [56, 0]
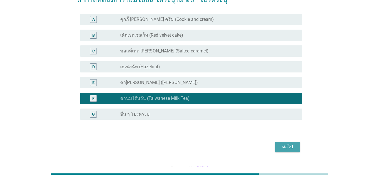
click at [293, 147] on div "ต่อไป" at bounding box center [288, 147] width 16 height 7
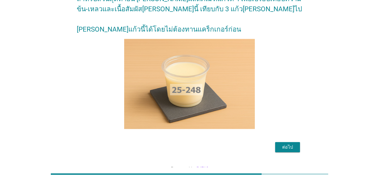
scroll to position [56, 0]
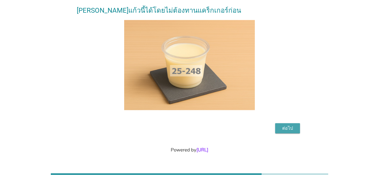
click at [286, 131] on div "ต่อไป" at bounding box center [288, 128] width 16 height 7
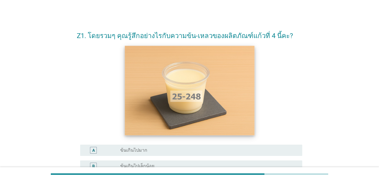
scroll to position [56, 0]
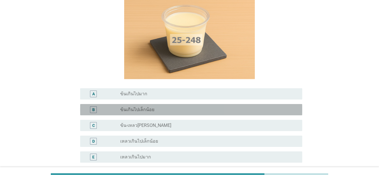
click at [119, 113] on div "B" at bounding box center [103, 109] width 36 height 7
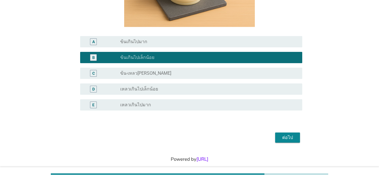
scroll to position [118, 0]
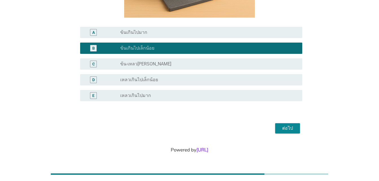
click at [290, 128] on div "ต่อไป" at bounding box center [288, 128] width 16 height 7
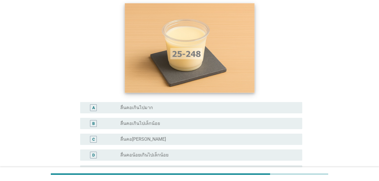
scroll to position [56, 0]
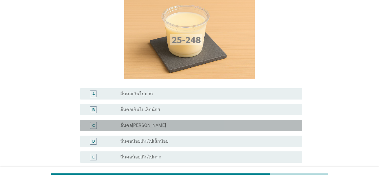
drag, startPoint x: 106, startPoint y: 123, endPoint x: 116, endPoint y: 123, distance: 10.8
click at [105, 123] on div "C" at bounding box center [103, 125] width 36 height 7
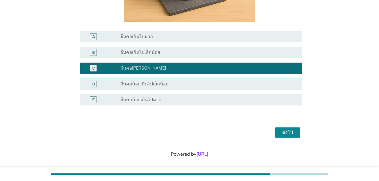
scroll to position [118, 0]
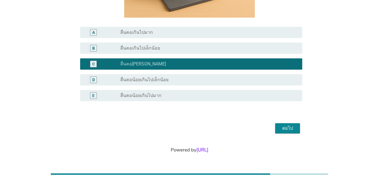
click at [300, 127] on button "ต่อไป" at bounding box center [287, 128] width 25 height 10
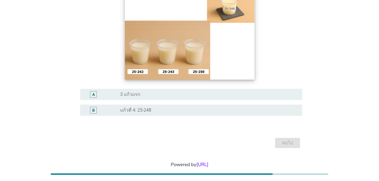
scroll to position [85, 0]
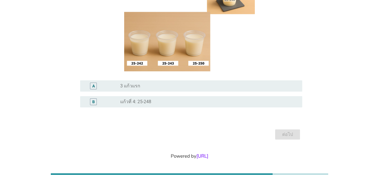
click at [145, 89] on div "radio_button_unchecked 3 แก้วแรก" at bounding box center [209, 86] width 178 height 7
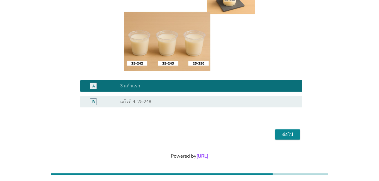
click at [289, 135] on div "ต่อไป" at bounding box center [288, 134] width 16 height 7
